Goal: Navigation & Orientation: Find specific page/section

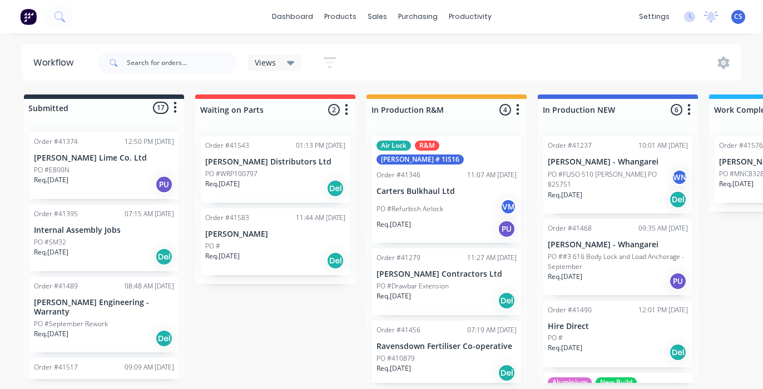
scroll to position [187, 0]
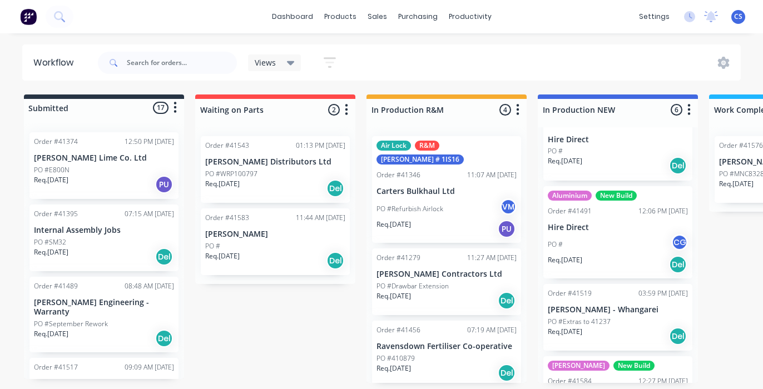
click at [239, 240] on div "Order #41583 11:44 AM 26/09/25 Aaron Pascoe PO # Req. 26/09/25 Del" at bounding box center [275, 241] width 149 height 67
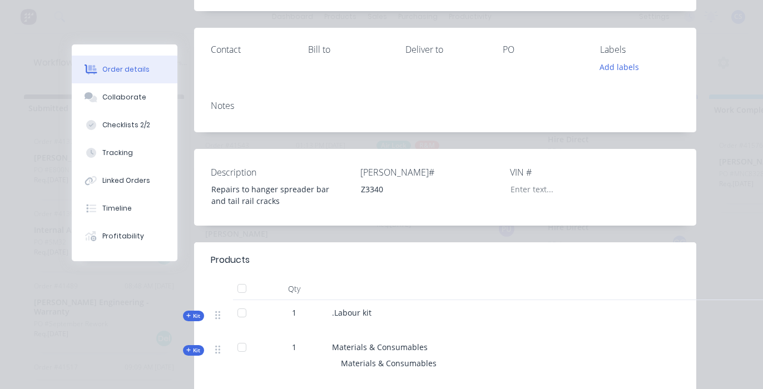
scroll to position [0, 0]
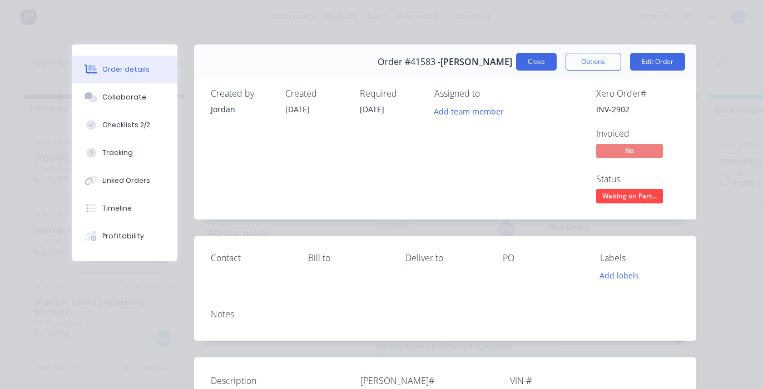
click at [534, 61] on button "Close" at bounding box center [536, 62] width 41 height 18
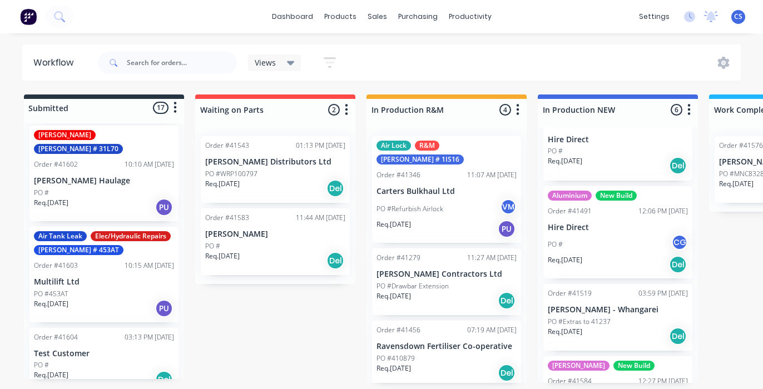
scroll to position [1078, 0]
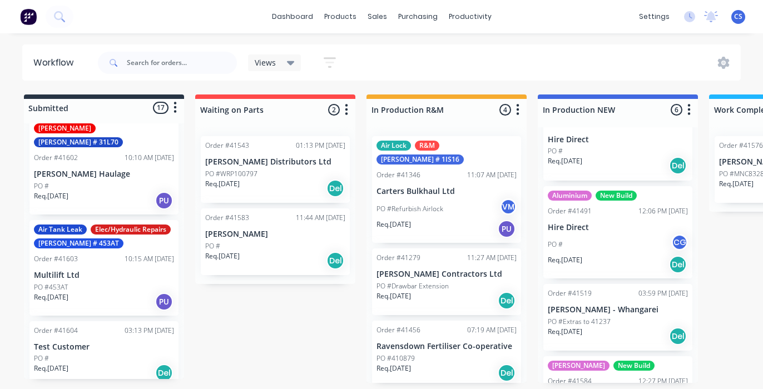
click at [72, 227] on div "Air Tank Leak Elec/Hydraulic Repairs Rego # 453AT" at bounding box center [104, 237] width 140 height 24
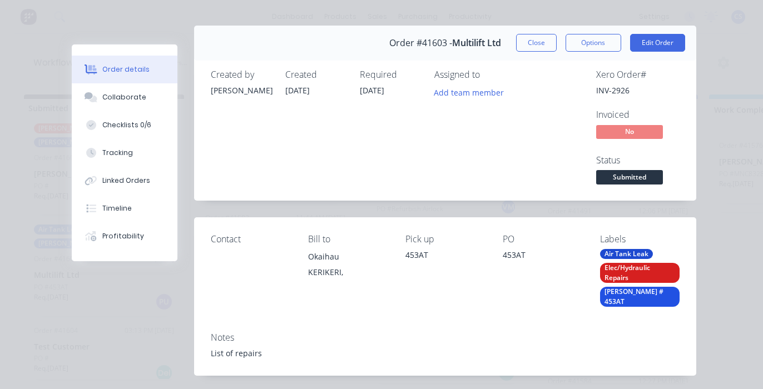
scroll to position [0, 0]
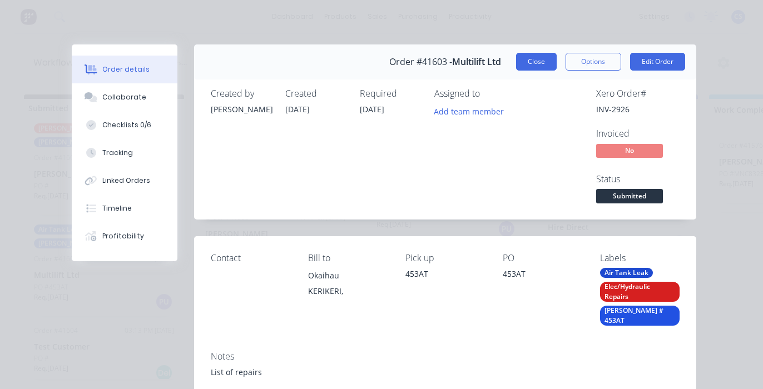
click at [536, 61] on button "Close" at bounding box center [536, 62] width 41 height 18
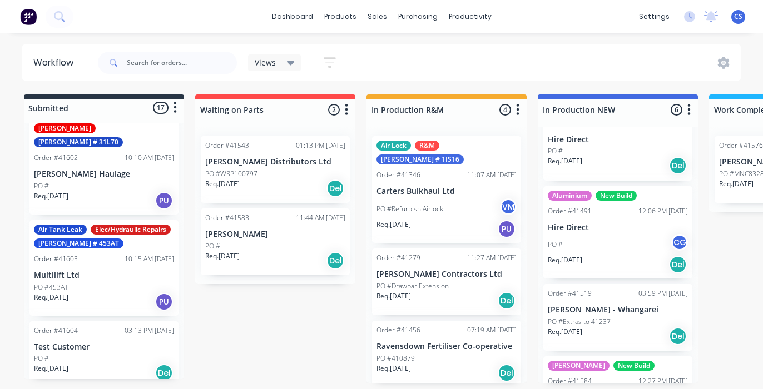
click at [76, 157] on div "Dolly Cracks Rego # 31L70 Order #41602 10:10 AM 02/10/25 Abbott Haulage PO # Re…" at bounding box center [103, 167] width 149 height 96
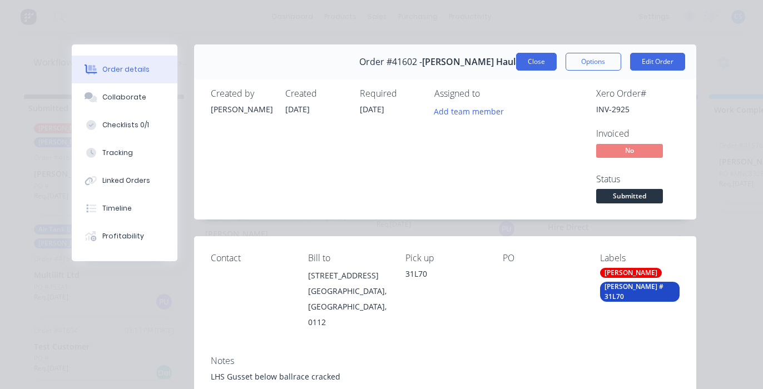
click at [532, 63] on button "Close" at bounding box center [536, 62] width 41 height 18
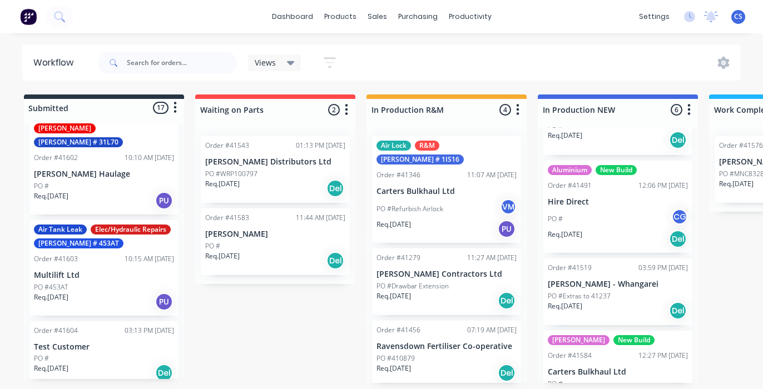
scroll to position [187, 0]
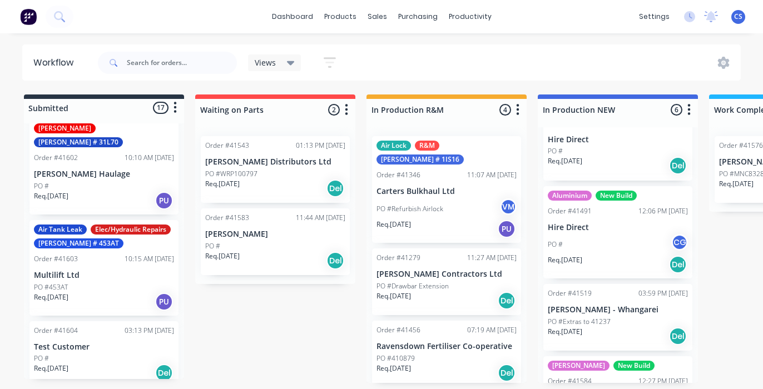
click at [571, 230] on p "Hire Direct" at bounding box center [618, 227] width 140 height 9
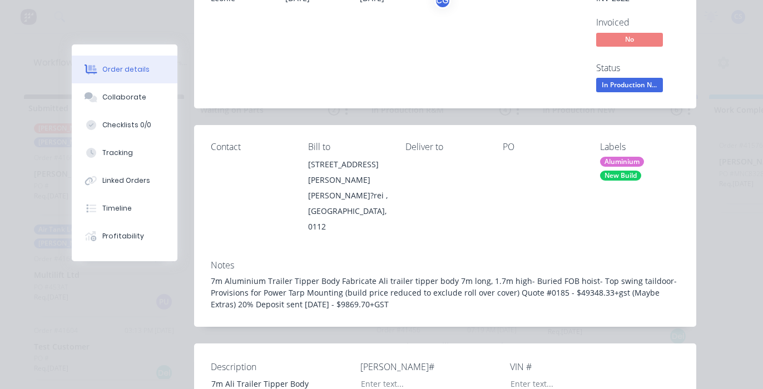
scroll to position [0, 0]
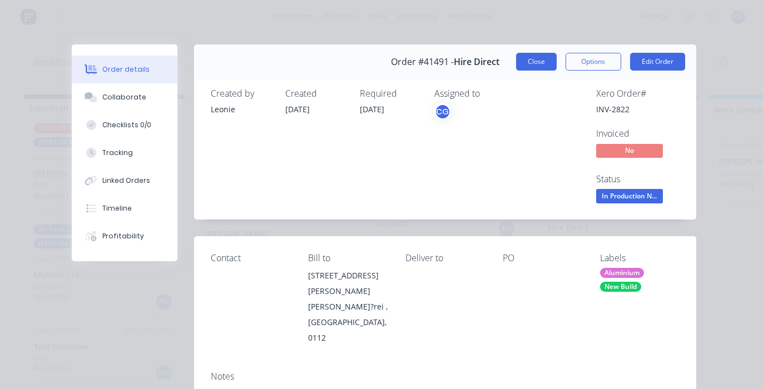
click at [531, 61] on button "Close" at bounding box center [536, 62] width 41 height 18
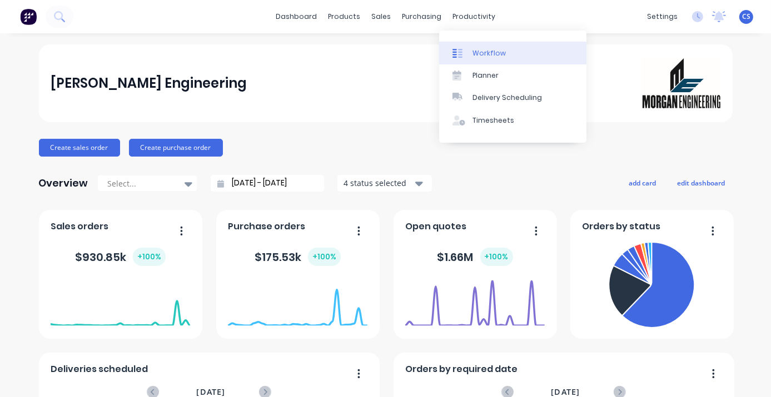
click at [498, 56] on div "Workflow" at bounding box center [489, 53] width 33 height 10
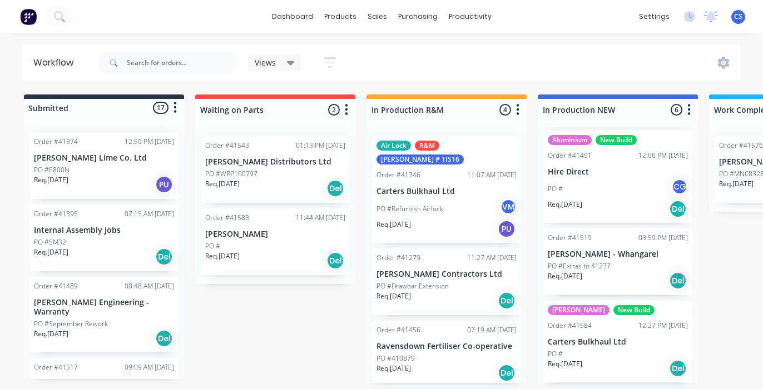
scroll to position [187, 0]
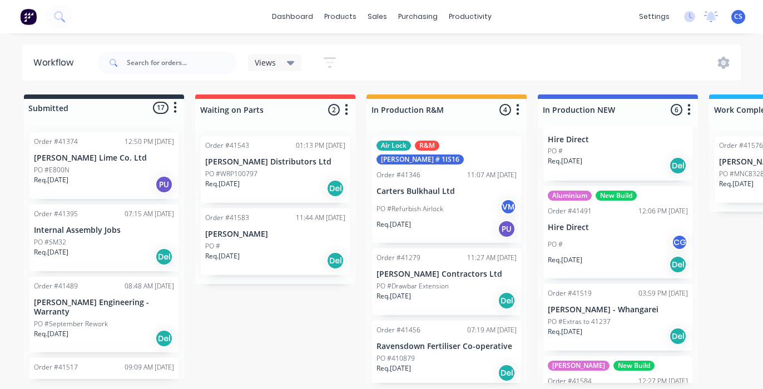
click at [575, 205] on div "Aluminium New Build Order #41491 12:06 PM 02/09/25 Hire Direct PO # CG Req. 02/…" at bounding box center [617, 232] width 149 height 93
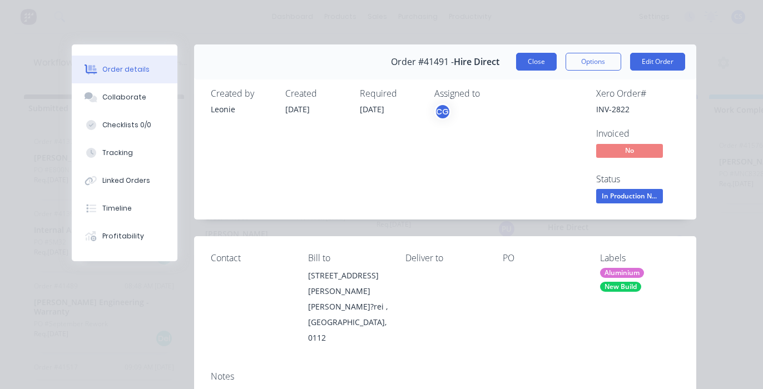
click at [527, 63] on button "Close" at bounding box center [536, 62] width 41 height 18
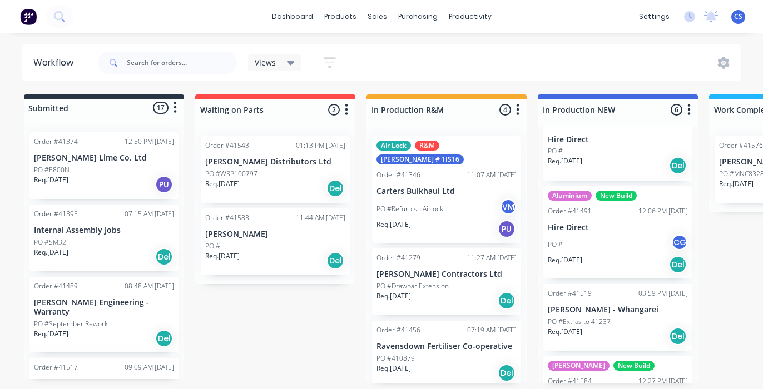
click at [563, 156] on p "Req. 02/09/25" at bounding box center [565, 161] width 34 height 10
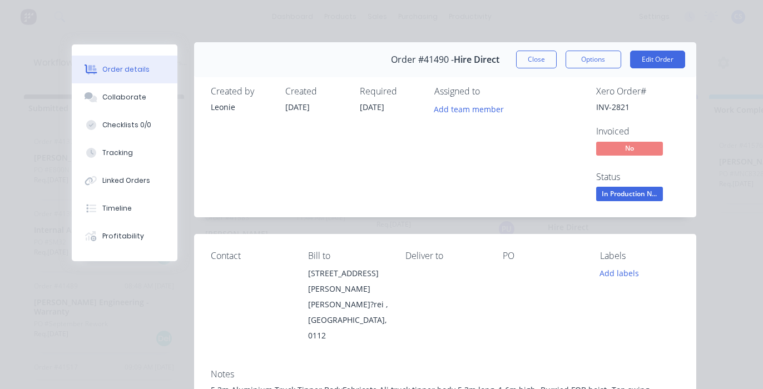
scroll to position [0, 0]
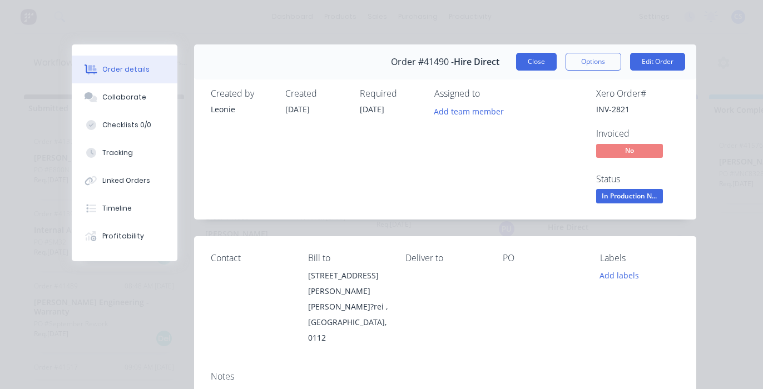
click at [538, 58] on button "Close" at bounding box center [536, 62] width 41 height 18
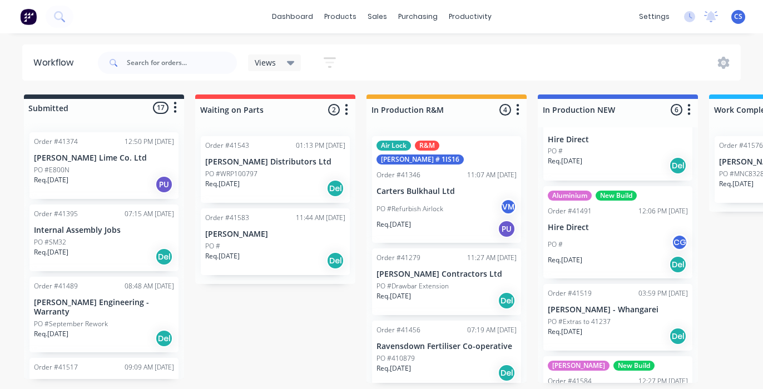
click at [587, 235] on div "PO # CG" at bounding box center [618, 244] width 140 height 21
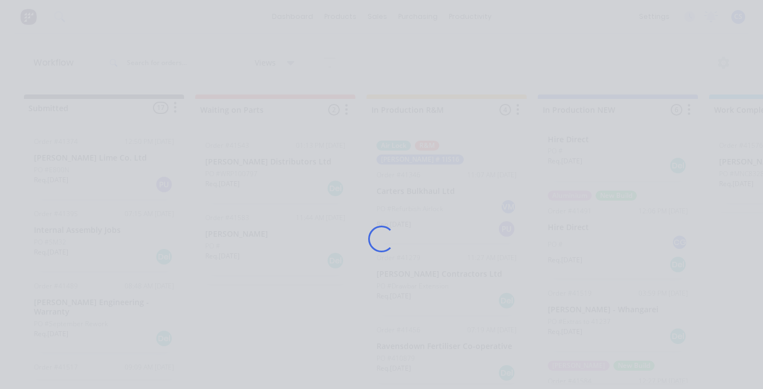
click at [587, 235] on div "Loading..." at bounding box center [381, 238] width 651 height 389
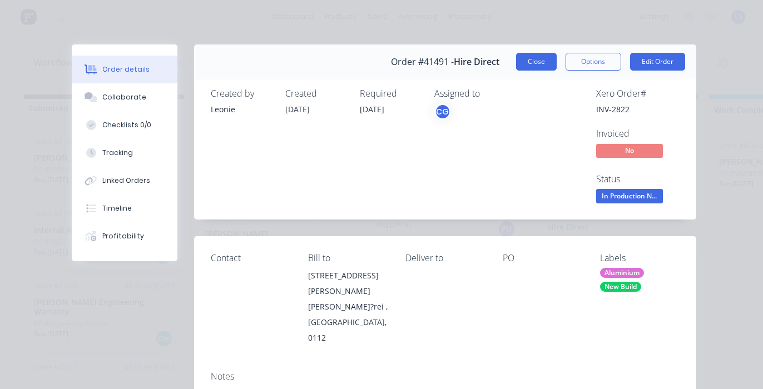
click at [536, 65] on button "Close" at bounding box center [536, 62] width 41 height 18
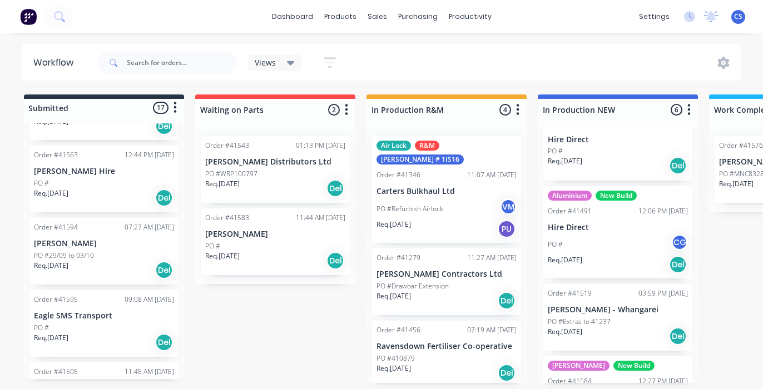
scroll to position [334, 0]
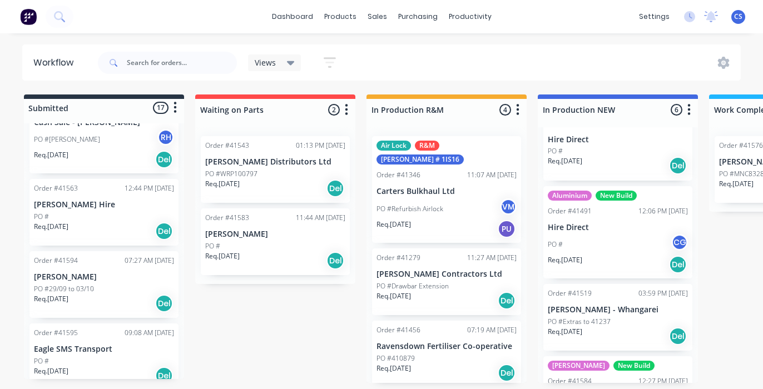
click at [66, 212] on div "PO #" at bounding box center [104, 217] width 140 height 10
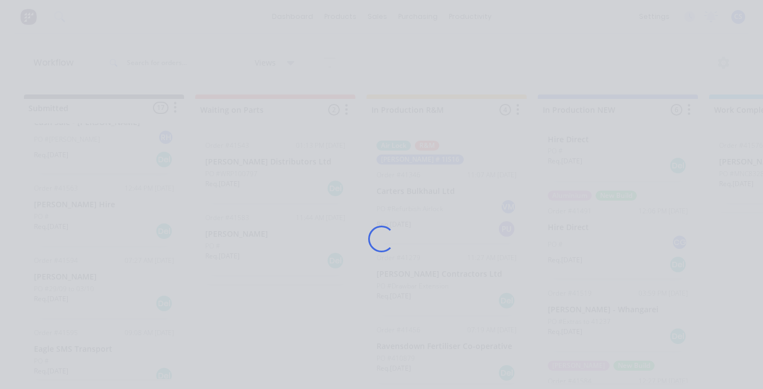
click at [66, 205] on div "Loading..." at bounding box center [381, 238] width 651 height 389
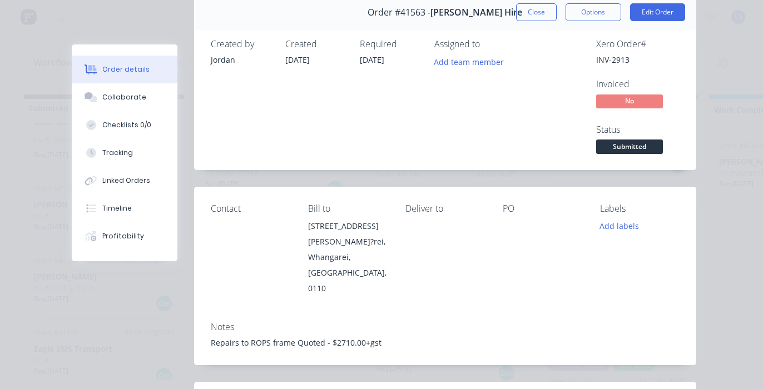
scroll to position [0, 0]
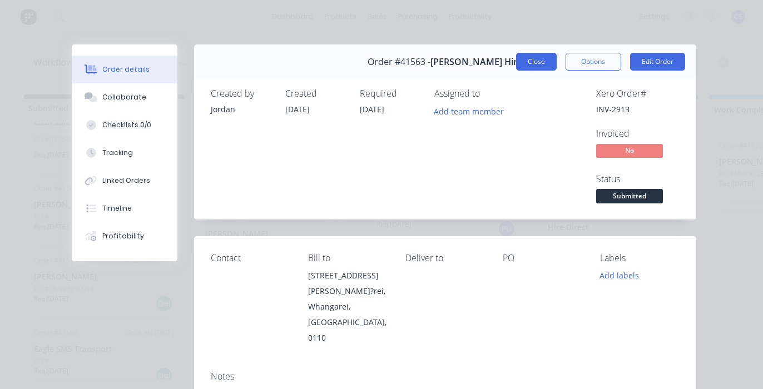
click at [536, 60] on button "Close" at bounding box center [536, 62] width 41 height 18
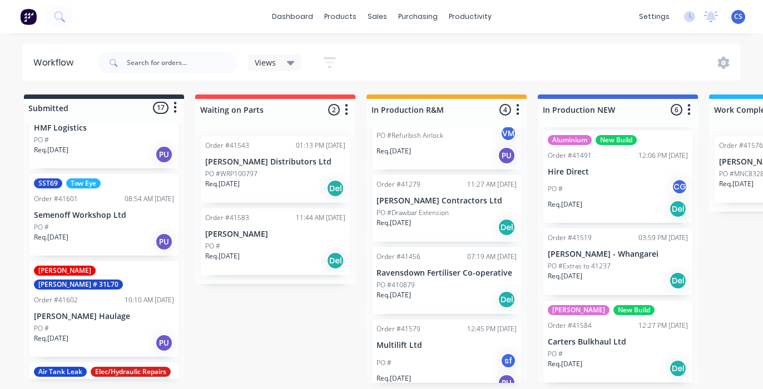
scroll to position [1100, 0]
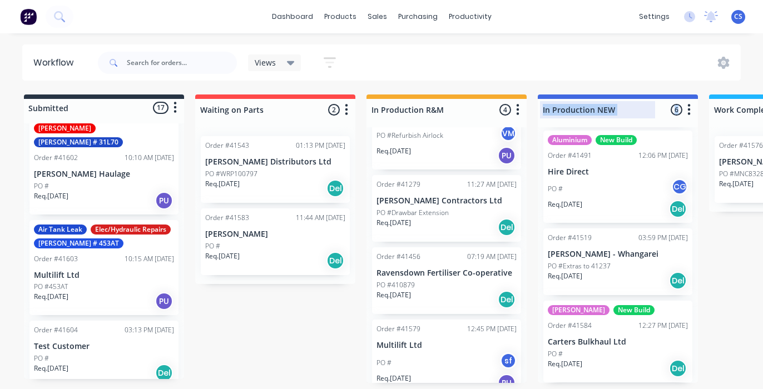
drag, startPoint x: 640, startPoint y: 121, endPoint x: 628, endPoint y: 111, distance: 16.2
click at [628, 111] on div "In Production NEW 6 Status colour #4169E1 hex #4169E1 Save Cancel Notifications…" at bounding box center [618, 239] width 160 height 289
click at [24, 95] on div "Submitted 17 Status colour #273444 hex #273444 Save Cancel Summaries Total orde…" at bounding box center [104, 106] width 160 height 22
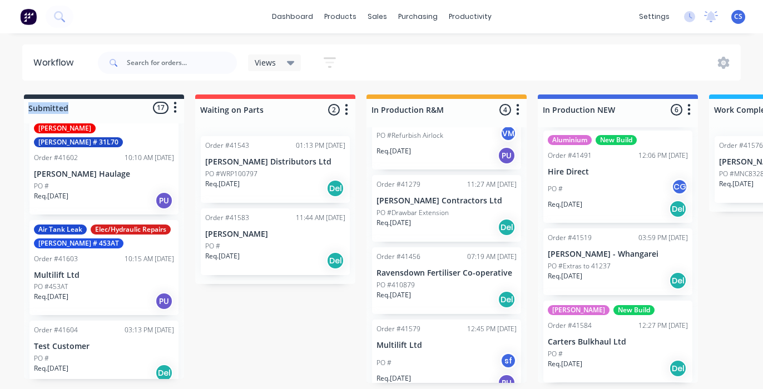
click at [736, 169] on p "PO #MNC832872 MNC832868" at bounding box center [765, 174] width 92 height 10
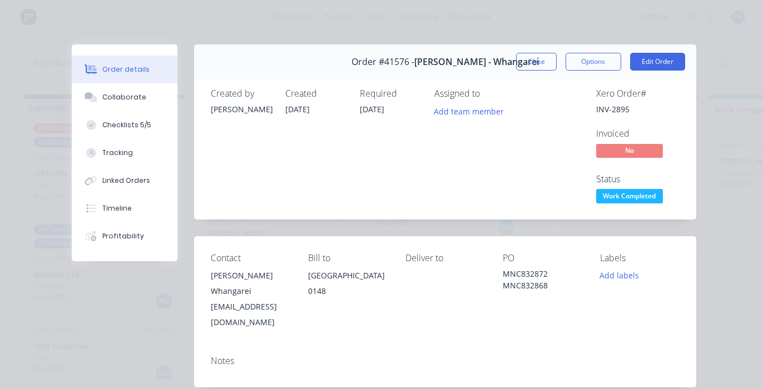
scroll to position [0, 0]
click at [540, 63] on button "Close" at bounding box center [536, 62] width 41 height 18
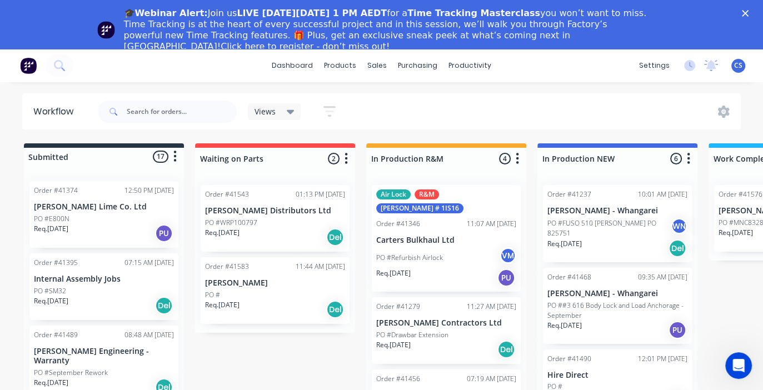
click at [749, 15] on icon "Close" at bounding box center [745, 13] width 7 height 7
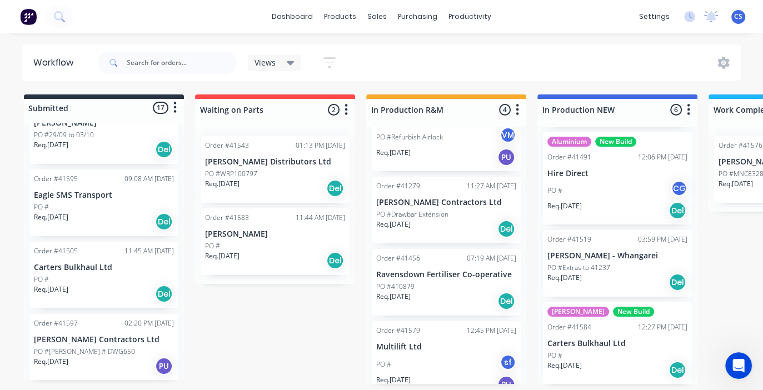
scroll to position [487, 0]
click at [78, 203] on div "PO #" at bounding box center [104, 208] width 140 height 10
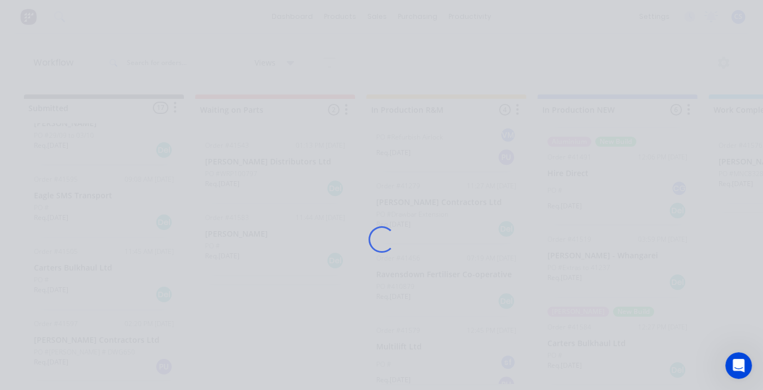
click at [78, 195] on div "Loading..." at bounding box center [381, 239] width 651 height 390
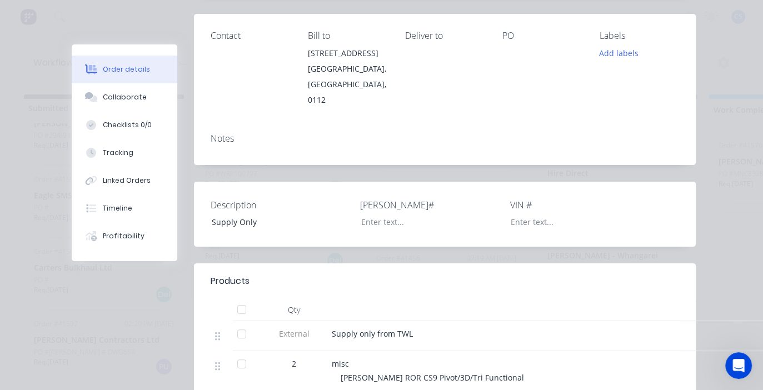
scroll to position [0, 0]
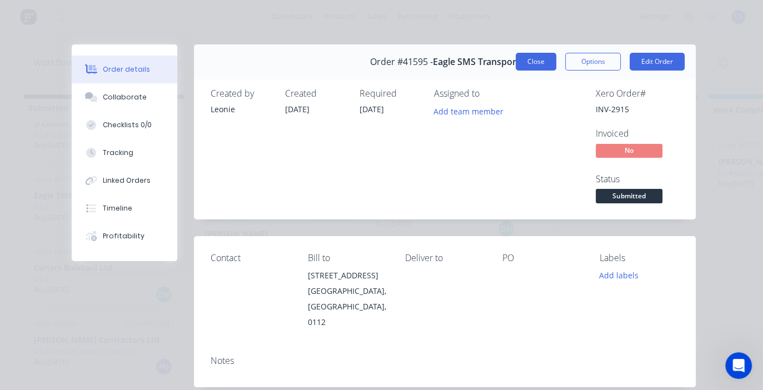
click at [537, 65] on button "Close" at bounding box center [536, 62] width 41 height 18
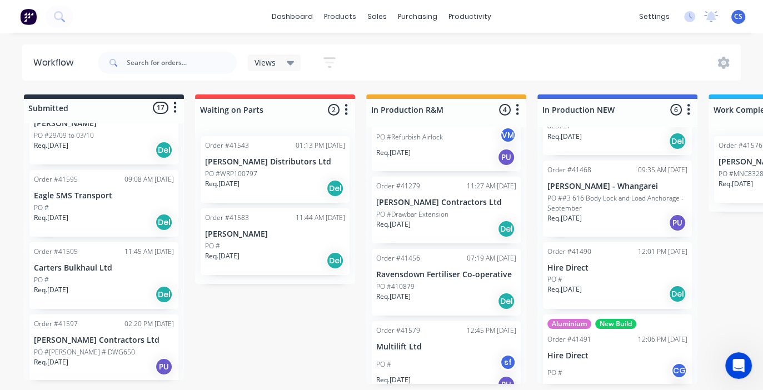
scroll to position [56, 0]
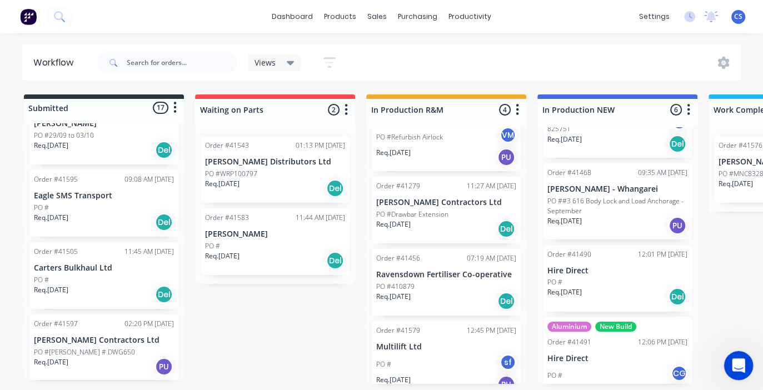
click at [734, 365] on icon "Open Intercom Messenger" at bounding box center [737, 364] width 18 height 18
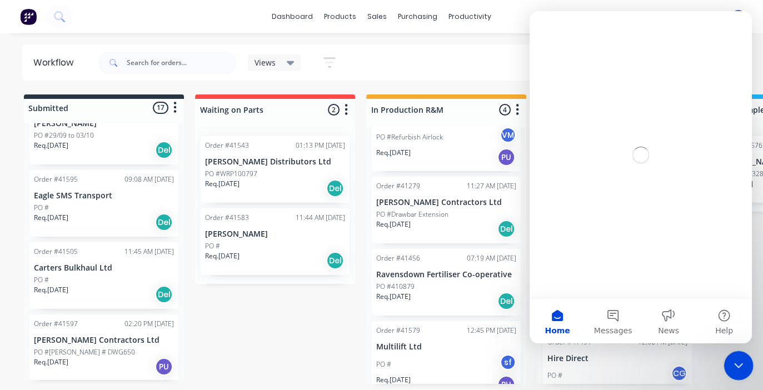
scroll to position [0, 0]
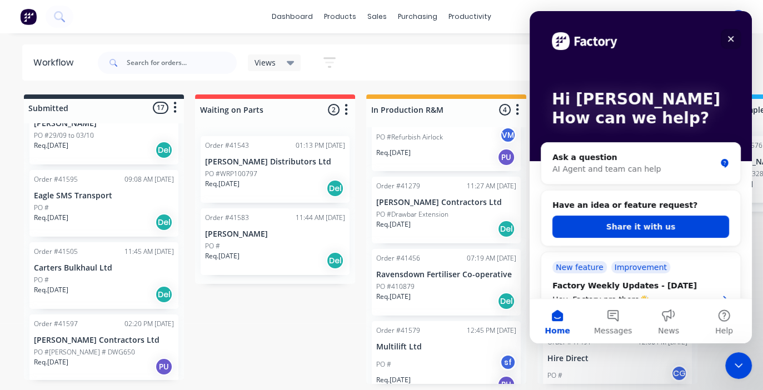
click at [728, 34] on icon "Close" at bounding box center [731, 38] width 9 height 9
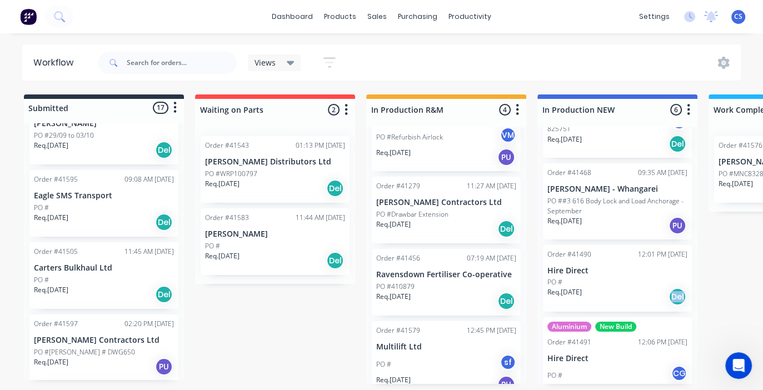
drag, startPoint x: 739, startPoint y: 303, endPoint x: 663, endPoint y: 303, distance: 76.7
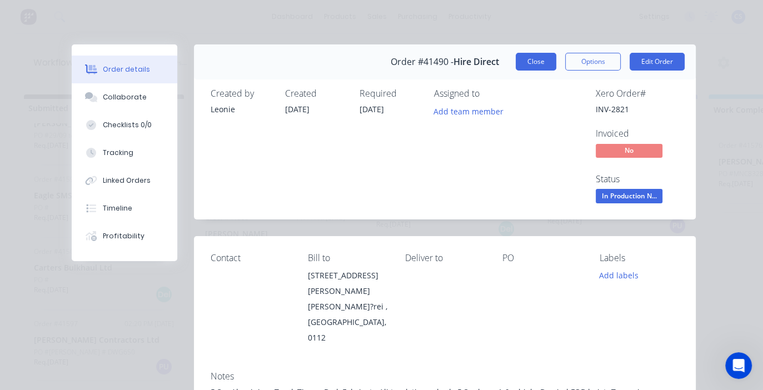
click at [525, 61] on button "Close" at bounding box center [536, 62] width 41 height 18
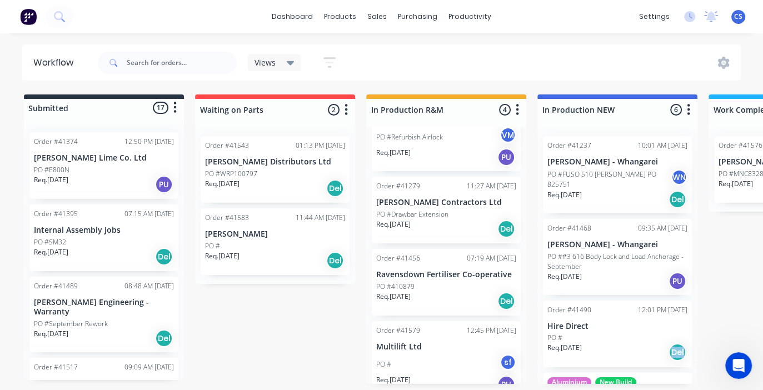
click at [67, 167] on p "PO #E800N" at bounding box center [52, 170] width 36 height 10
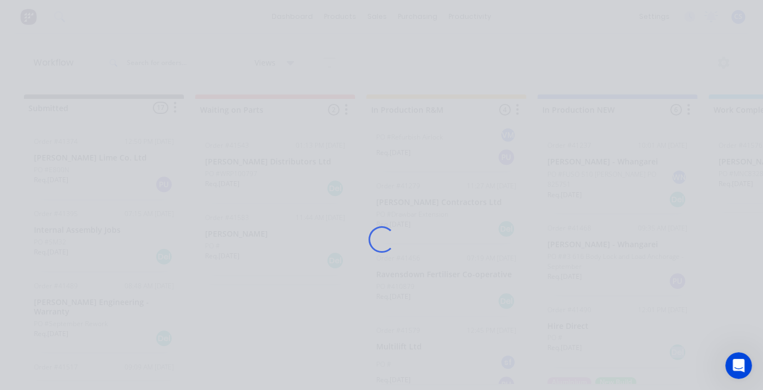
click at [67, 167] on div "Loading..." at bounding box center [381, 239] width 651 height 390
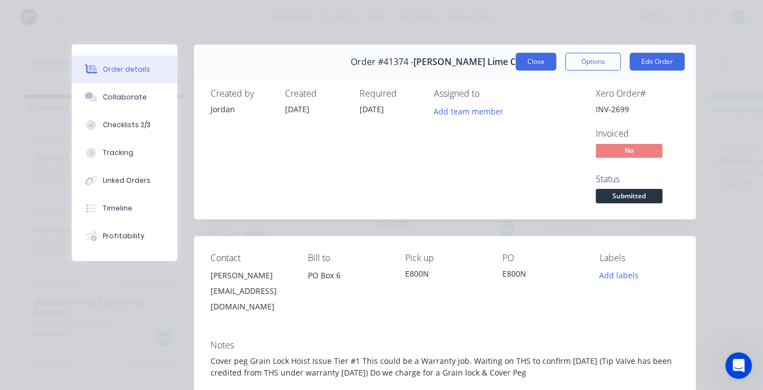
click at [539, 62] on button "Close" at bounding box center [536, 62] width 41 height 18
